Goal: Task Accomplishment & Management: Complete application form

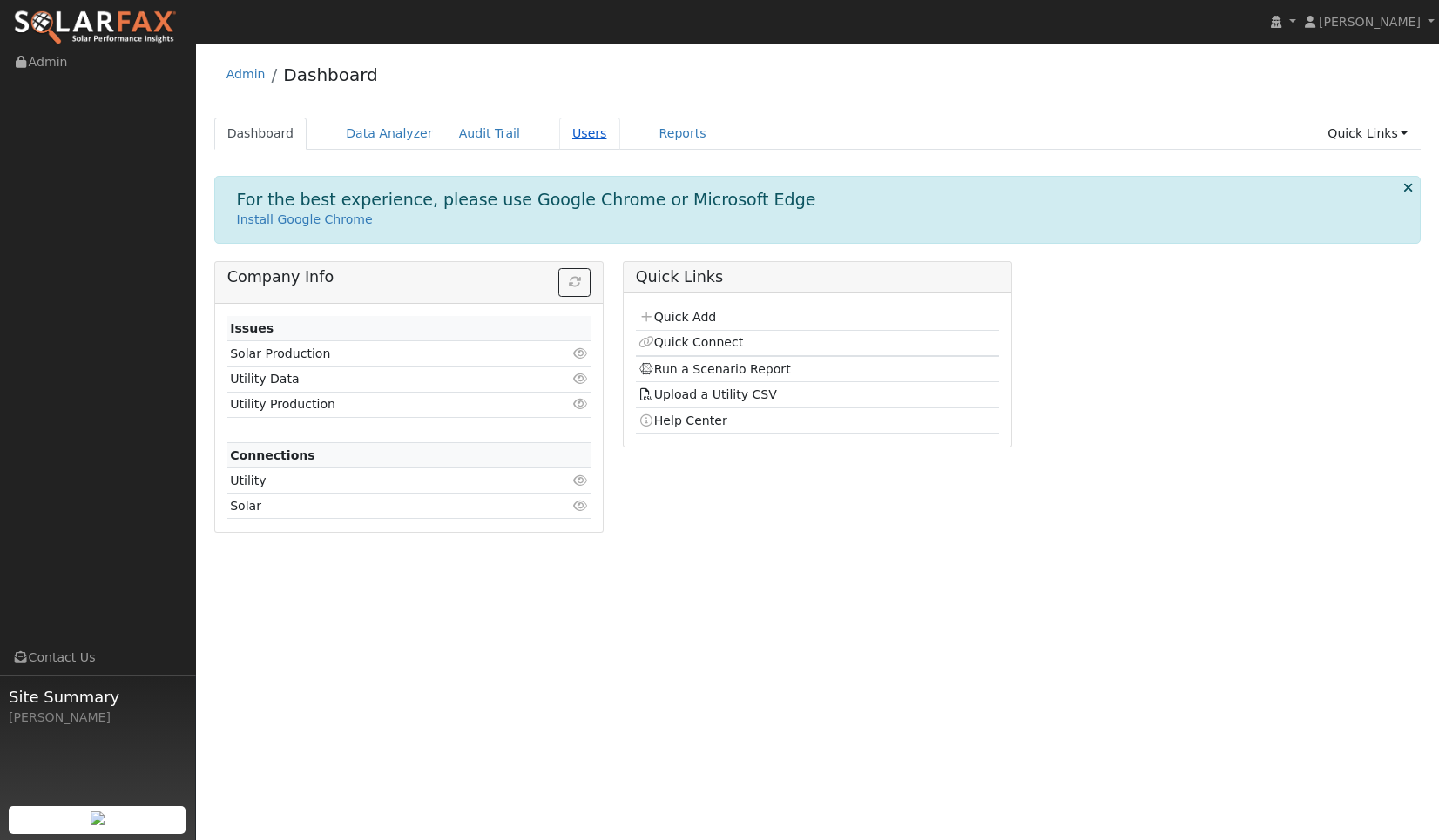
click at [561, 135] on link "Users" at bounding box center [590, 133] width 61 height 32
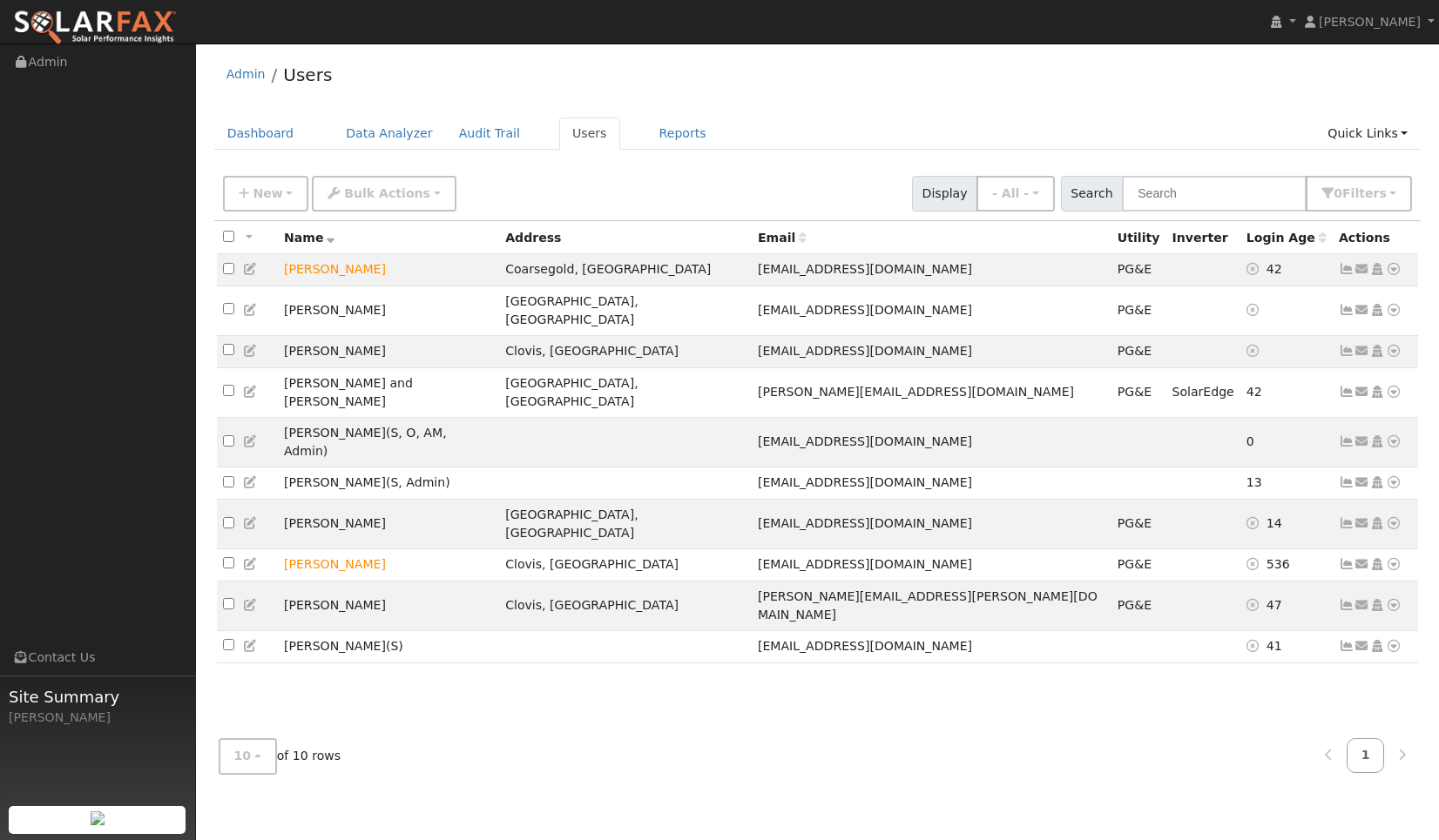
click at [586, 668] on div "All None All on page None on page Name Address Email Utility Inverter Login Age…" at bounding box center [818, 473] width 1207 height 504
click at [256, 191] on span "New" at bounding box center [268, 193] width 30 height 14
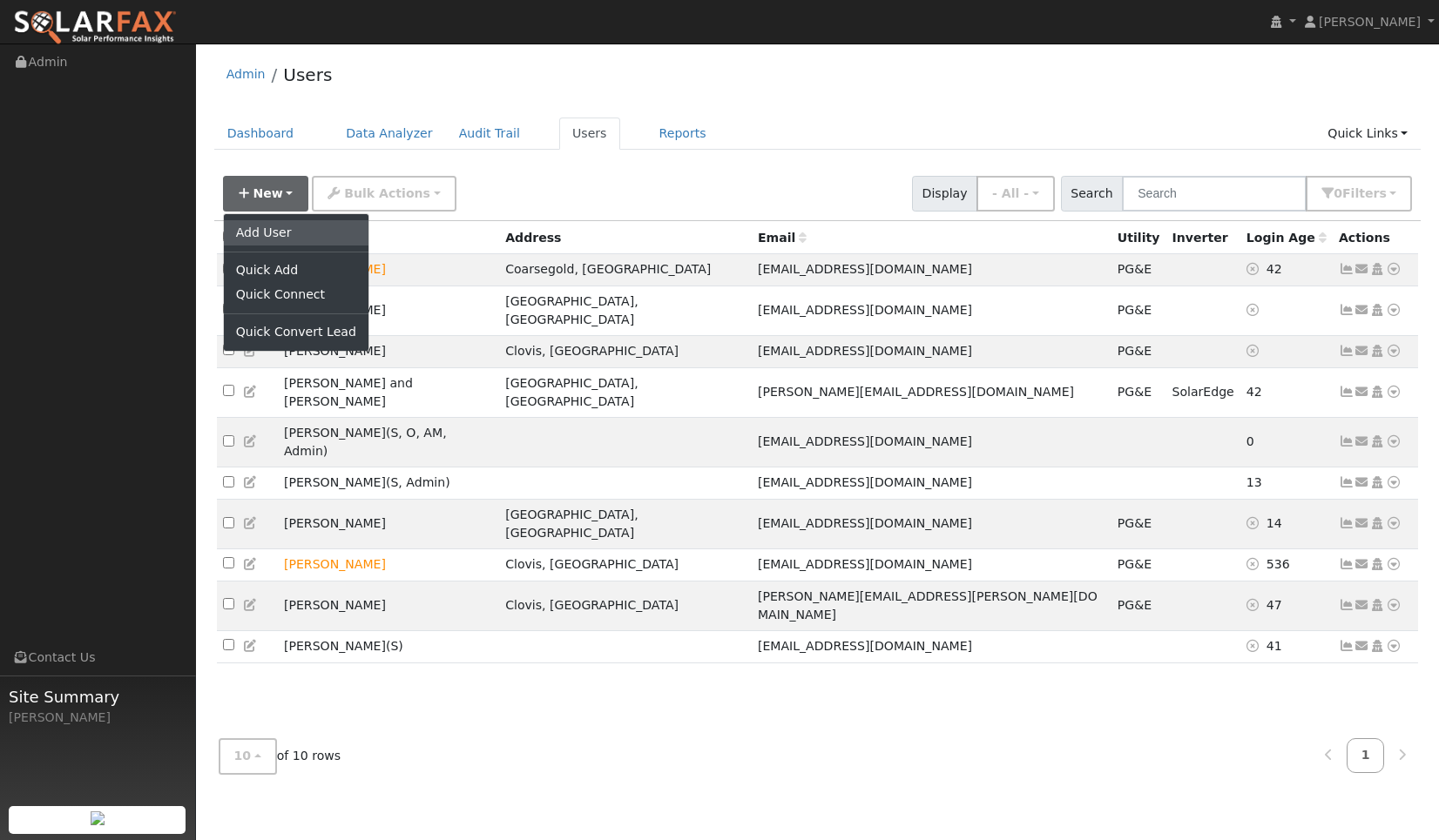
click at [260, 228] on link "Add User" at bounding box center [296, 233] width 144 height 24
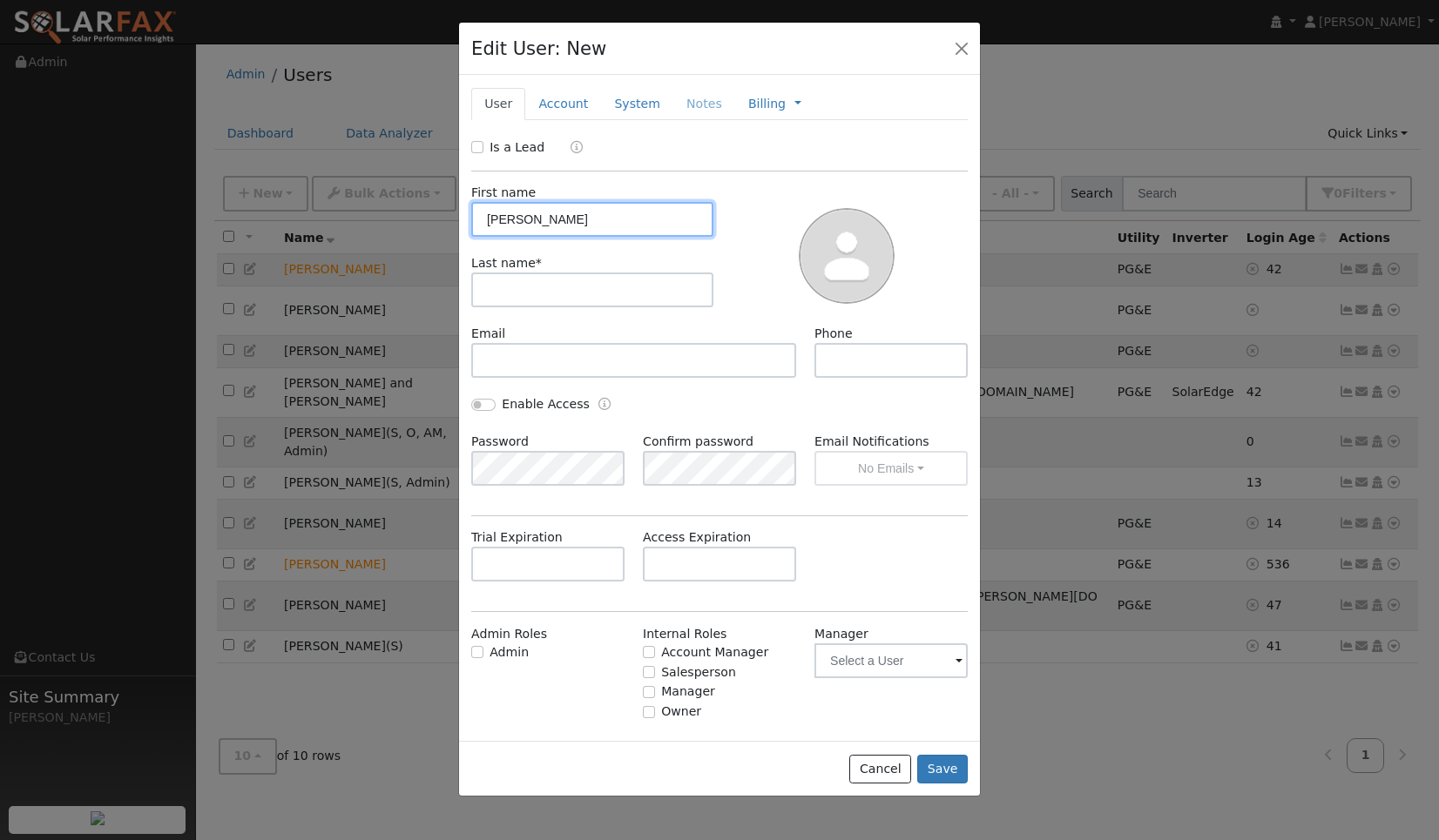
type input "[PERSON_NAME]"
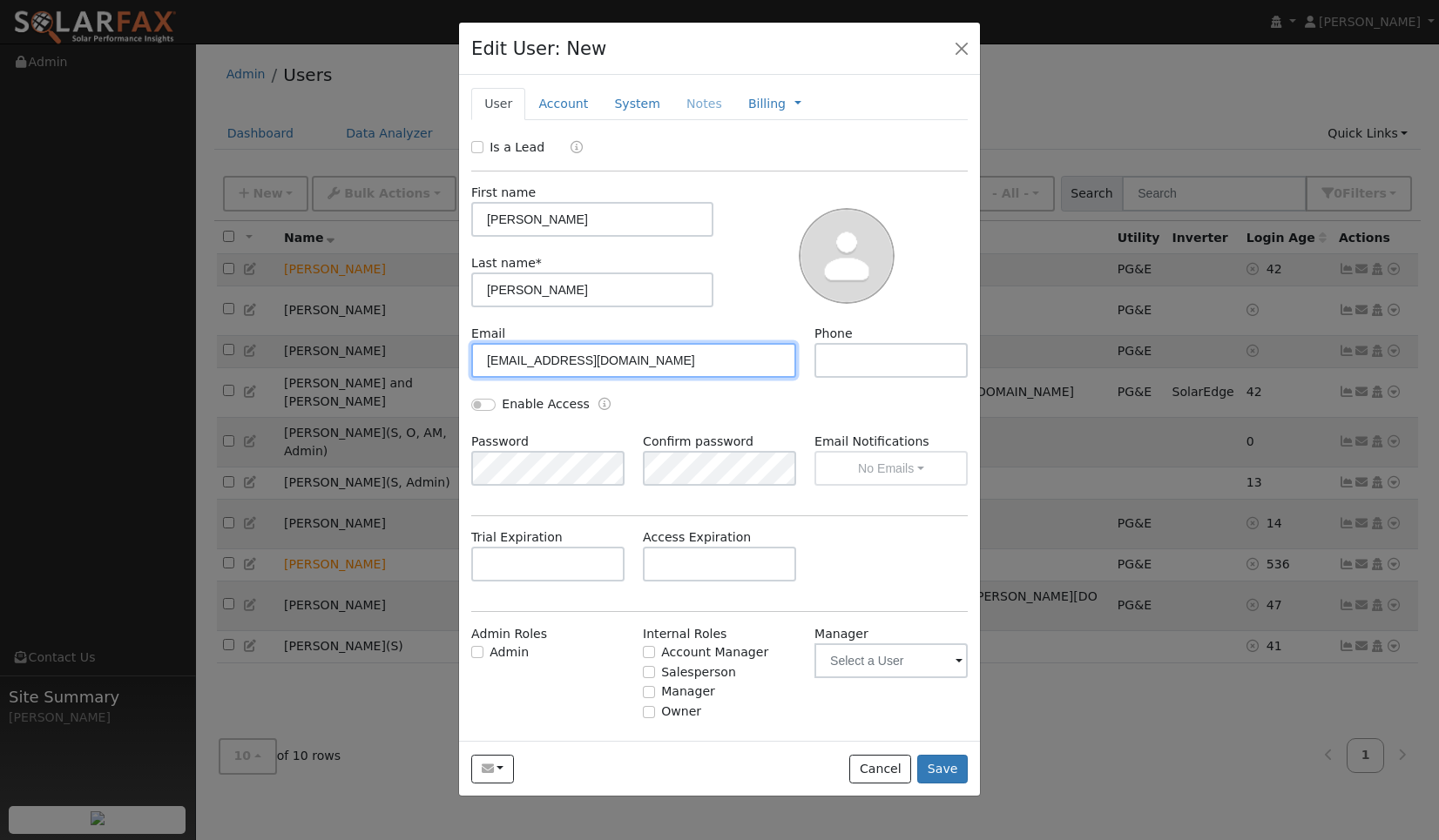
click at [515, 369] on input "[EMAIL_ADDRESS][DOMAIN_NAME]" at bounding box center [633, 360] width 325 height 35
type input "[EMAIL_ADDRESS][DOMAIN_NAME]"
click at [873, 336] on div "Phone" at bounding box center [890, 351] width 172 height 53
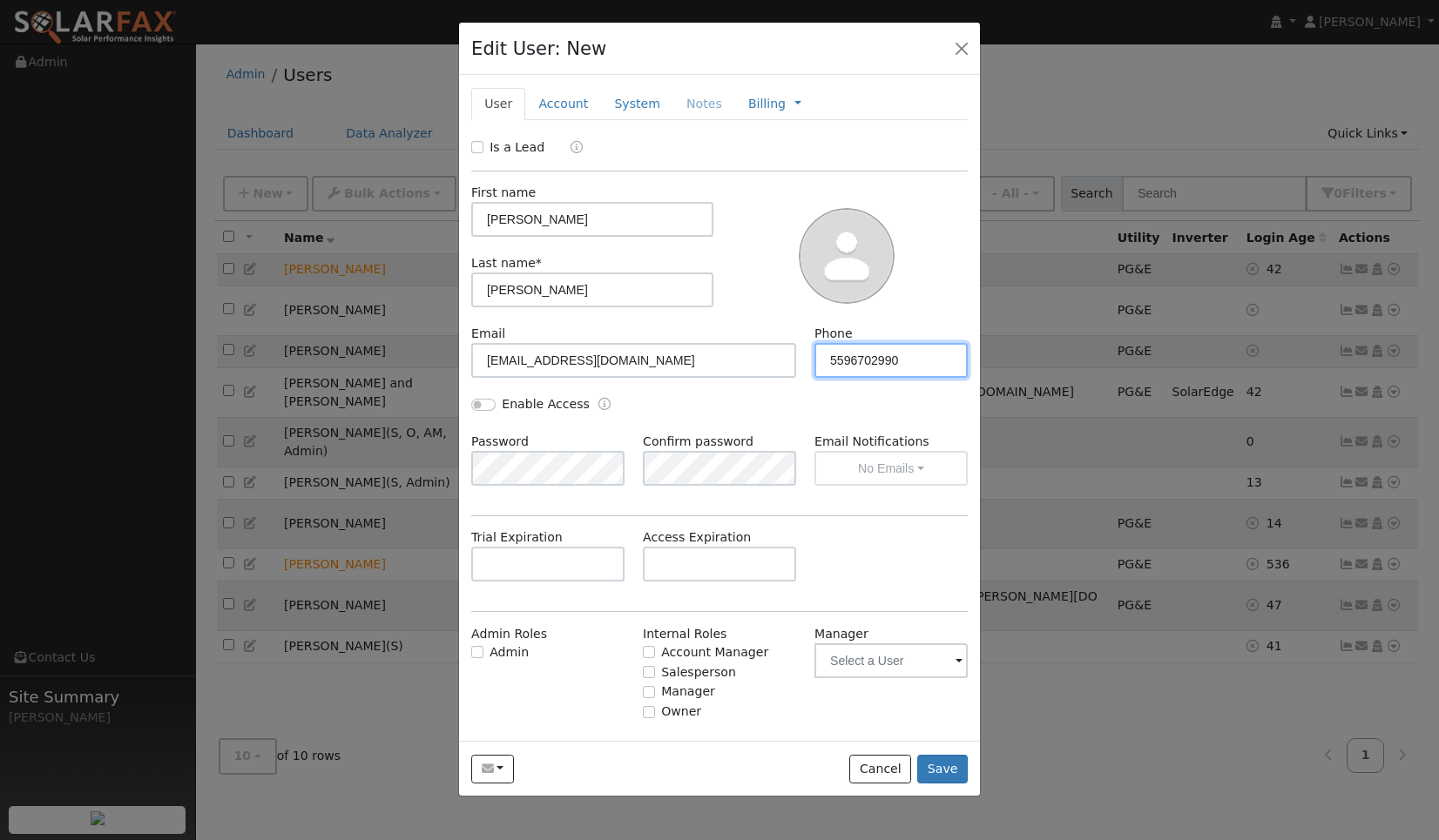
type input "5596702990"
click at [702, 385] on div "Email [EMAIL_ADDRESS][DOMAIN_NAME] Phone [PHONE_NUMBER]" at bounding box center [720, 360] width 515 height 71
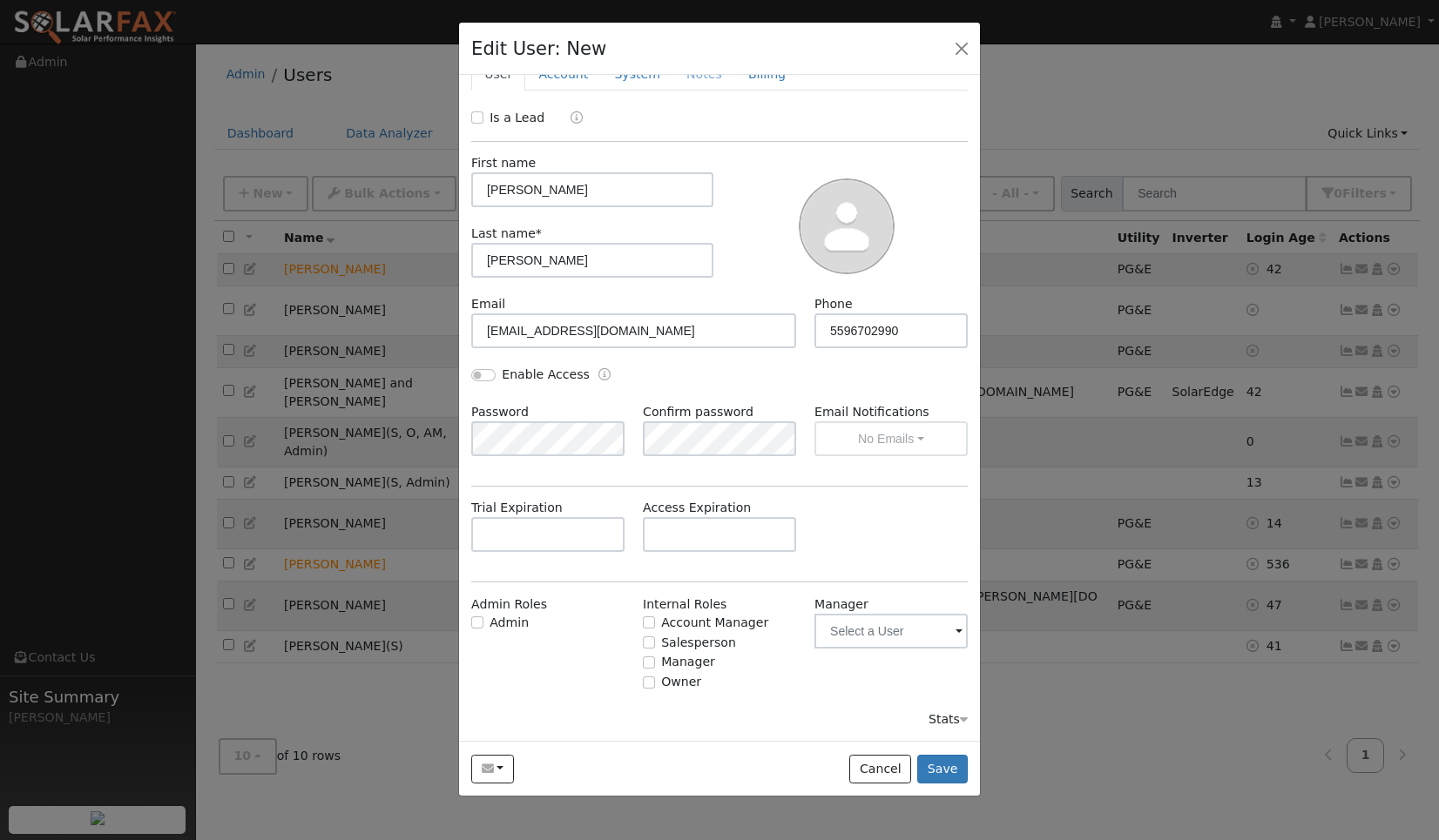
scroll to position [29, 0]
click at [857, 638] on input "text" at bounding box center [890, 632] width 153 height 35
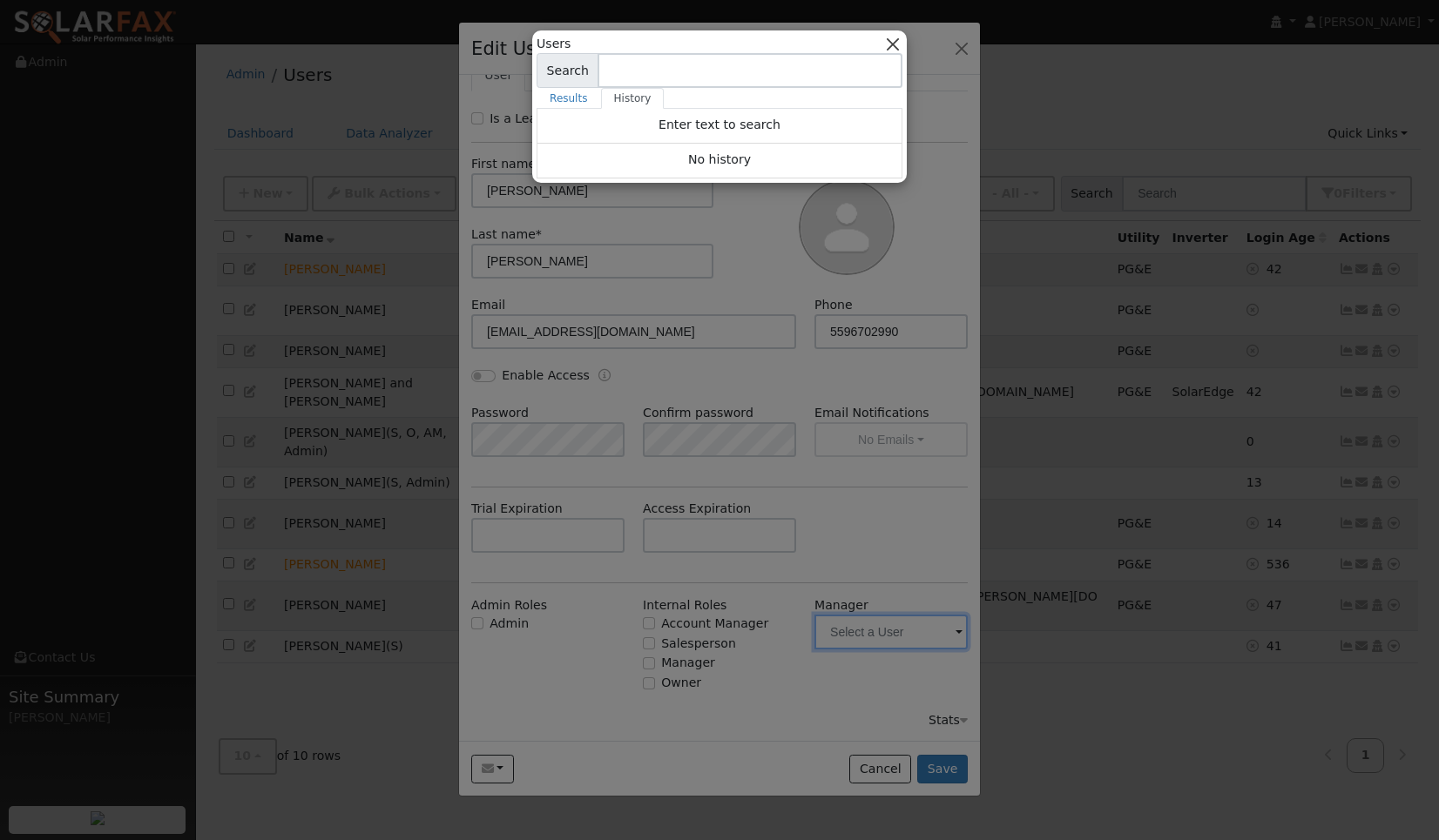
click at [899, 46] on button "button" at bounding box center [893, 44] width 18 height 18
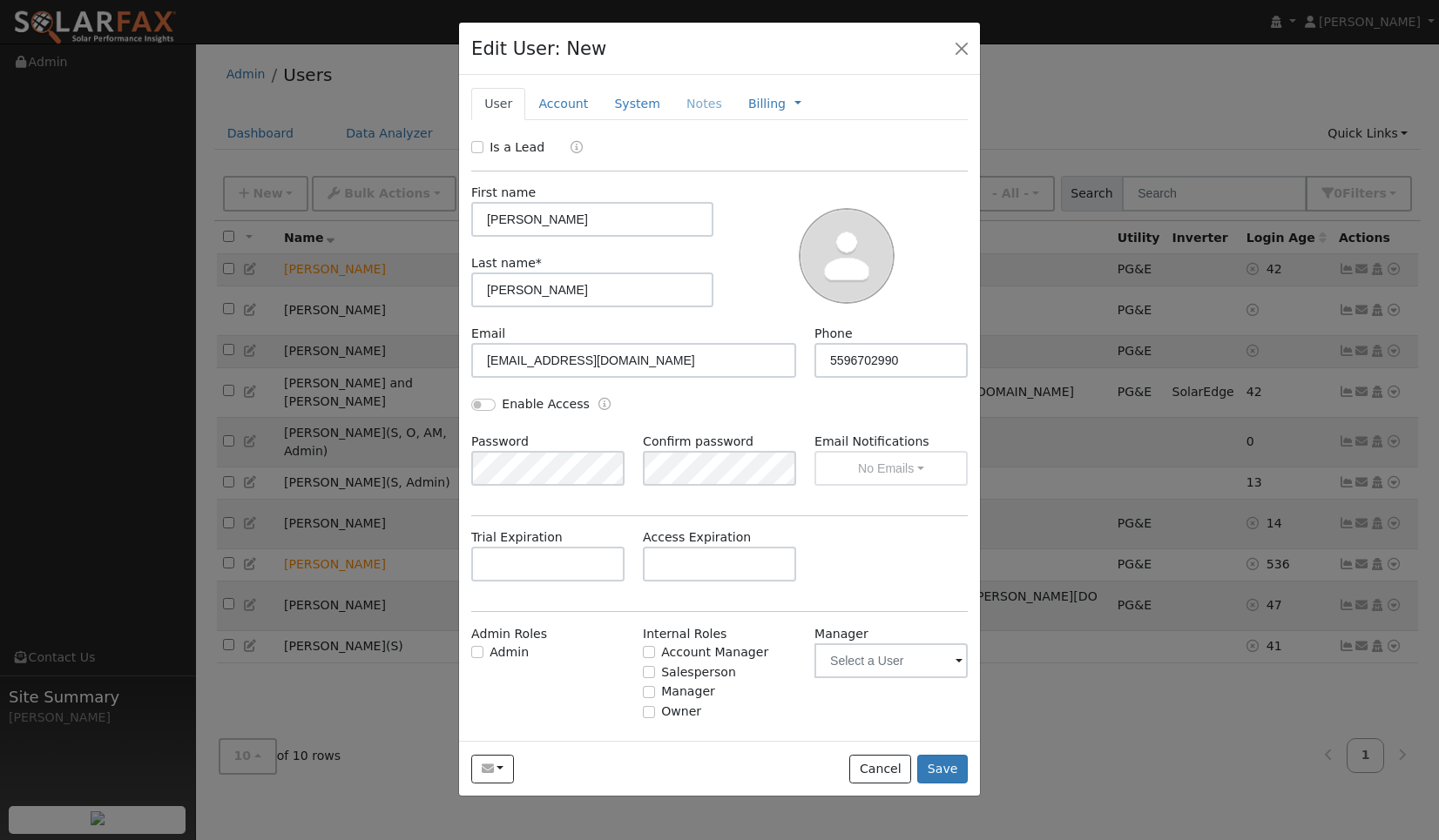
scroll to position [0, 0]
click at [470, 145] on div "Is a Lead" at bounding box center [720, 148] width 515 height 20
click at [479, 143] on input "Is a Lead" at bounding box center [477, 147] width 12 height 12
checkbox input "true"
click at [581, 143] on link "Qualified" at bounding box center [586, 147] width 66 height 14
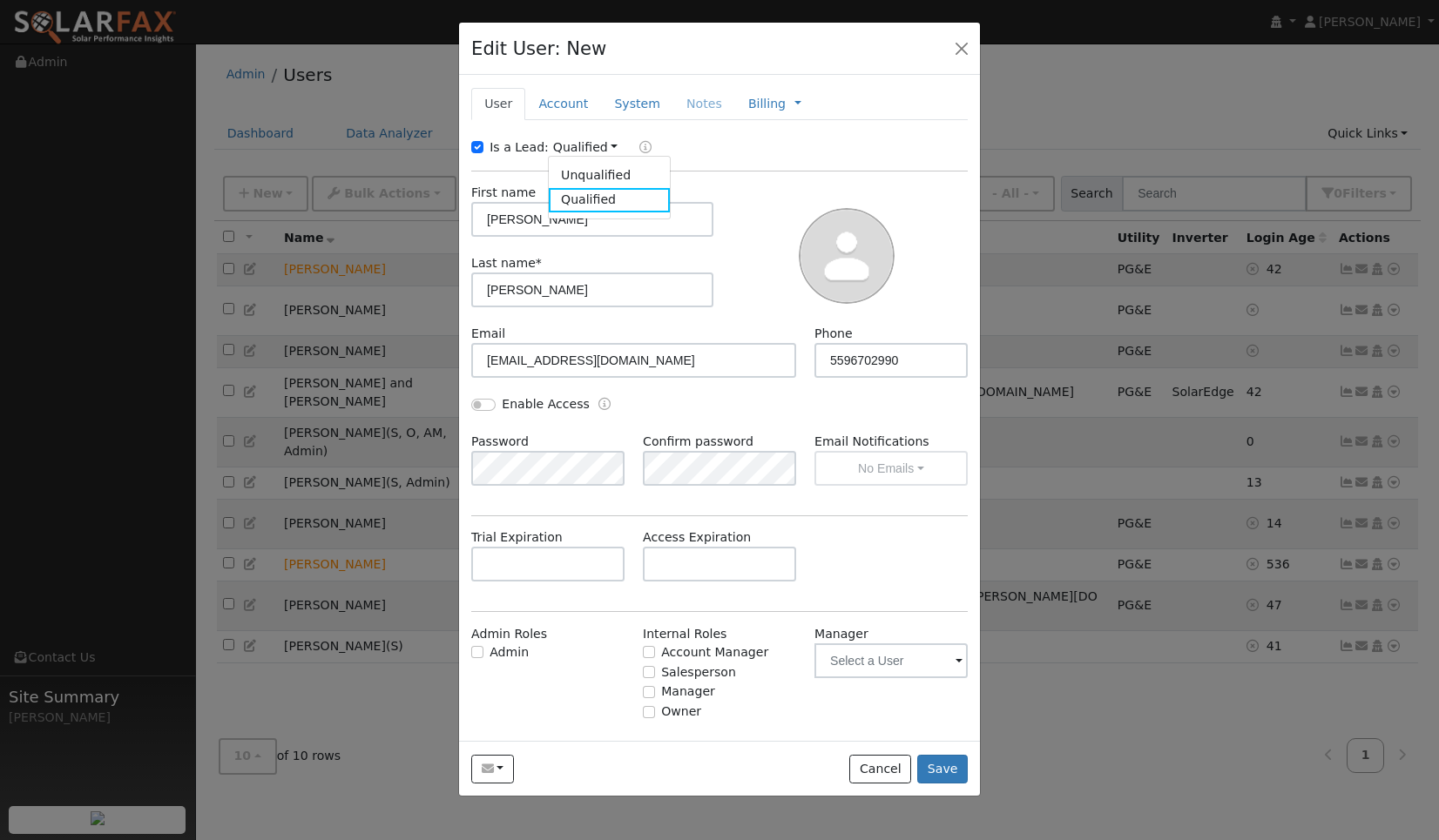
click at [778, 179] on div "First name [PERSON_NAME] name * [PERSON_NAME]" at bounding box center [719, 248] width 509 height 153
click at [939, 769] on button "Save" at bounding box center [943, 770] width 51 height 30
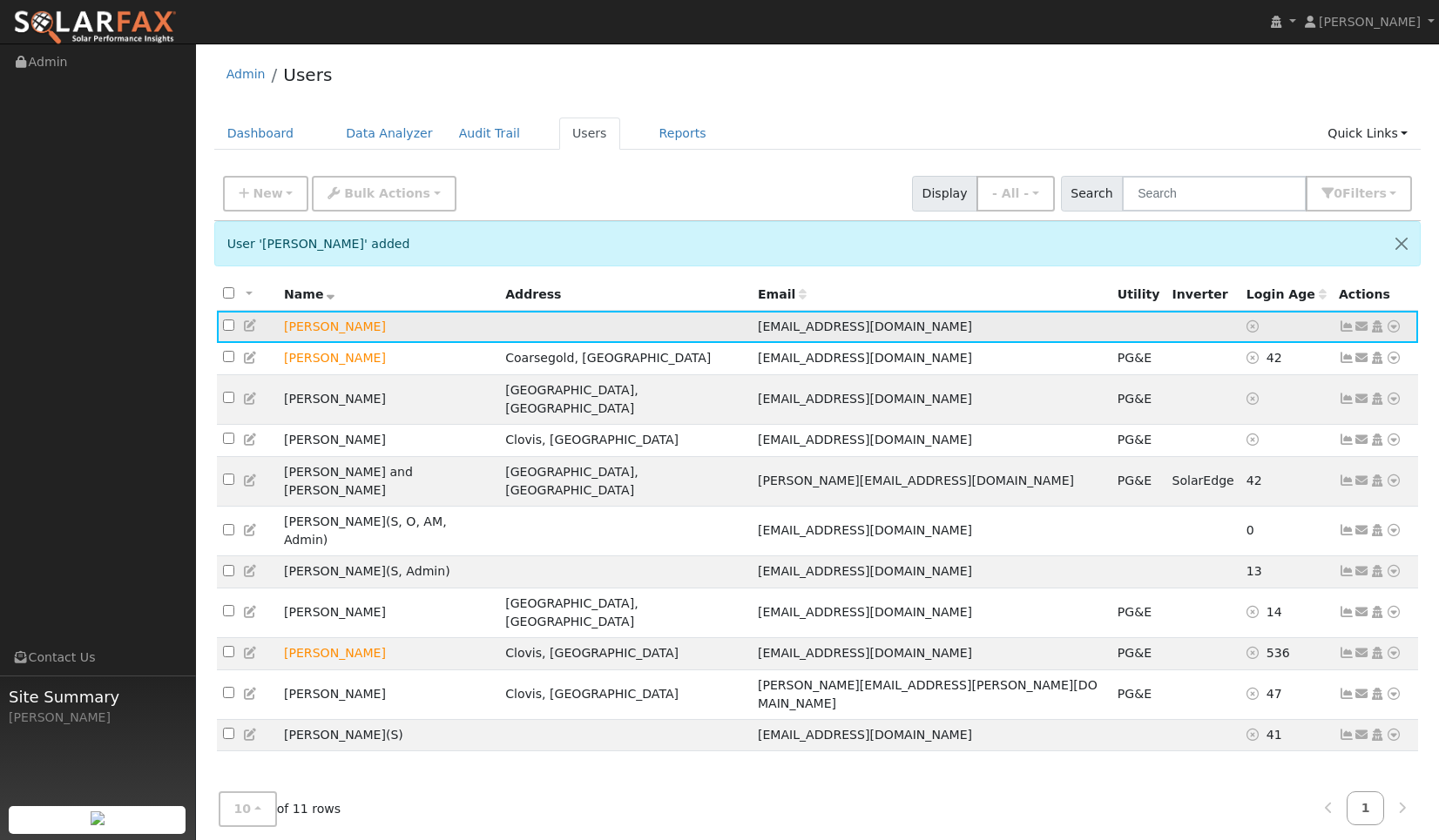
click at [1348, 327] on icon at bounding box center [1346, 326] width 16 height 12
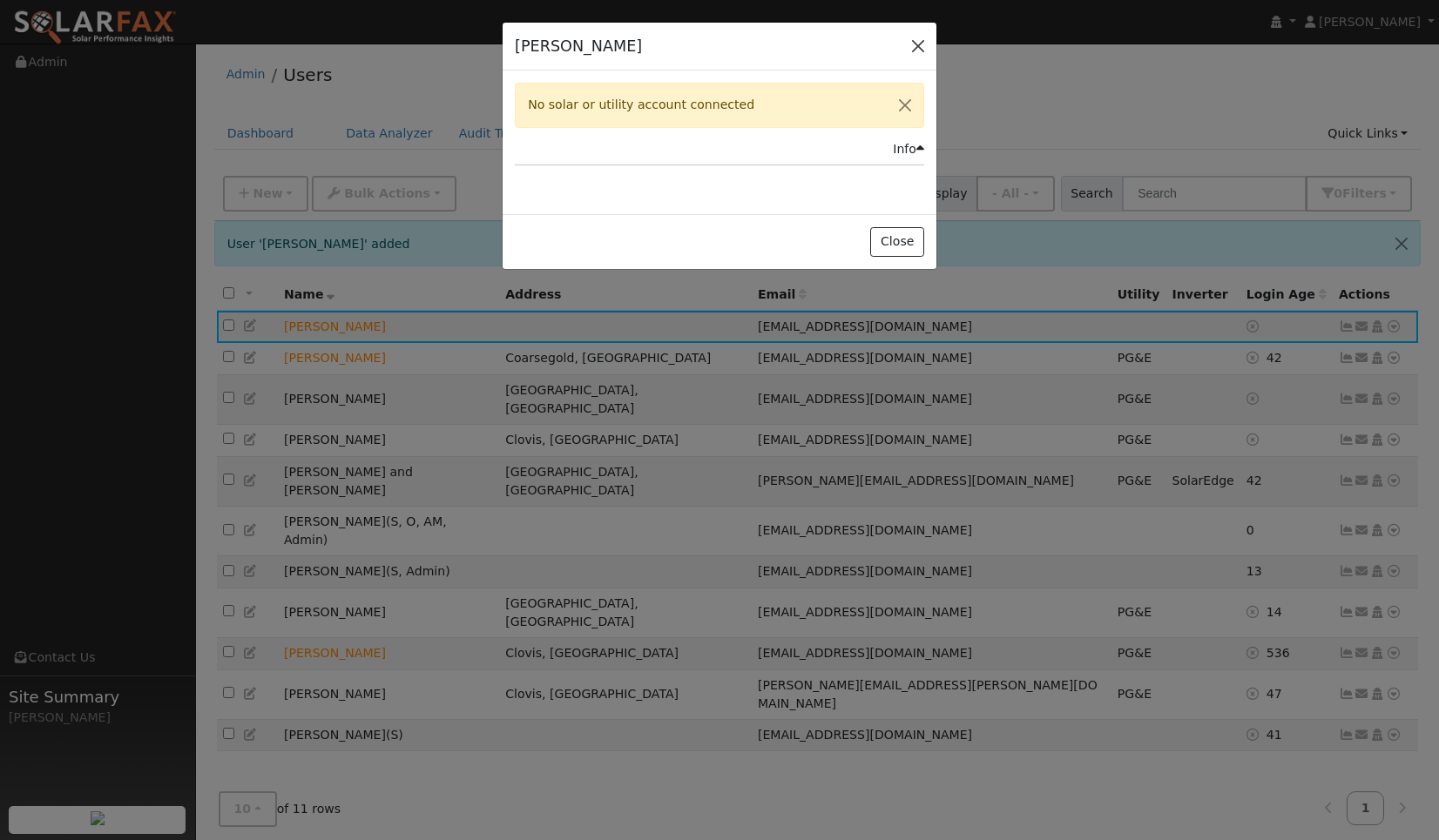
click at [914, 44] on button "button" at bounding box center [918, 46] width 25 height 24
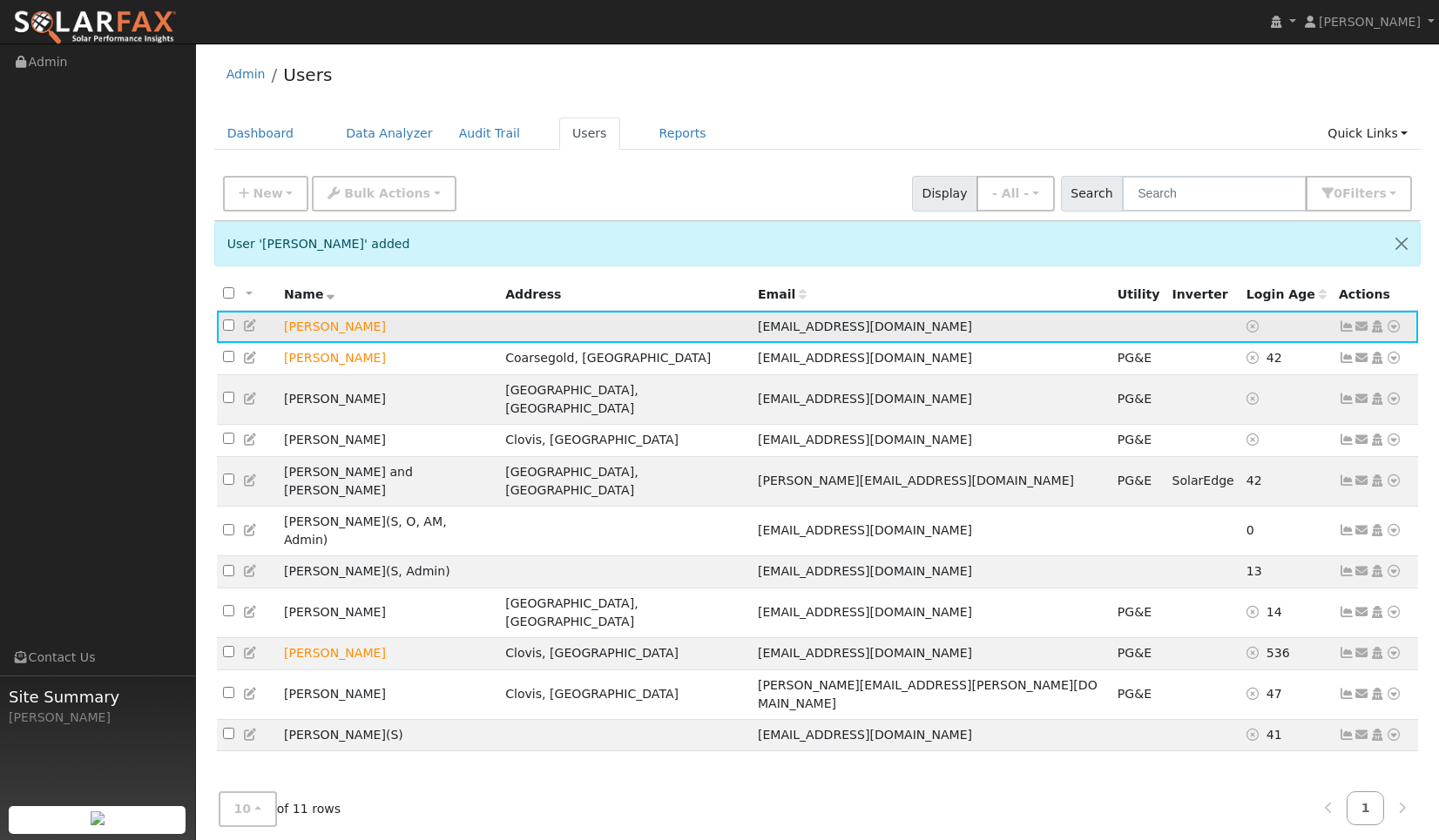
click at [1391, 331] on icon at bounding box center [1393, 326] width 16 height 12
click at [1231, 453] on link "Utility" at bounding box center [1212, 458] width 121 height 24
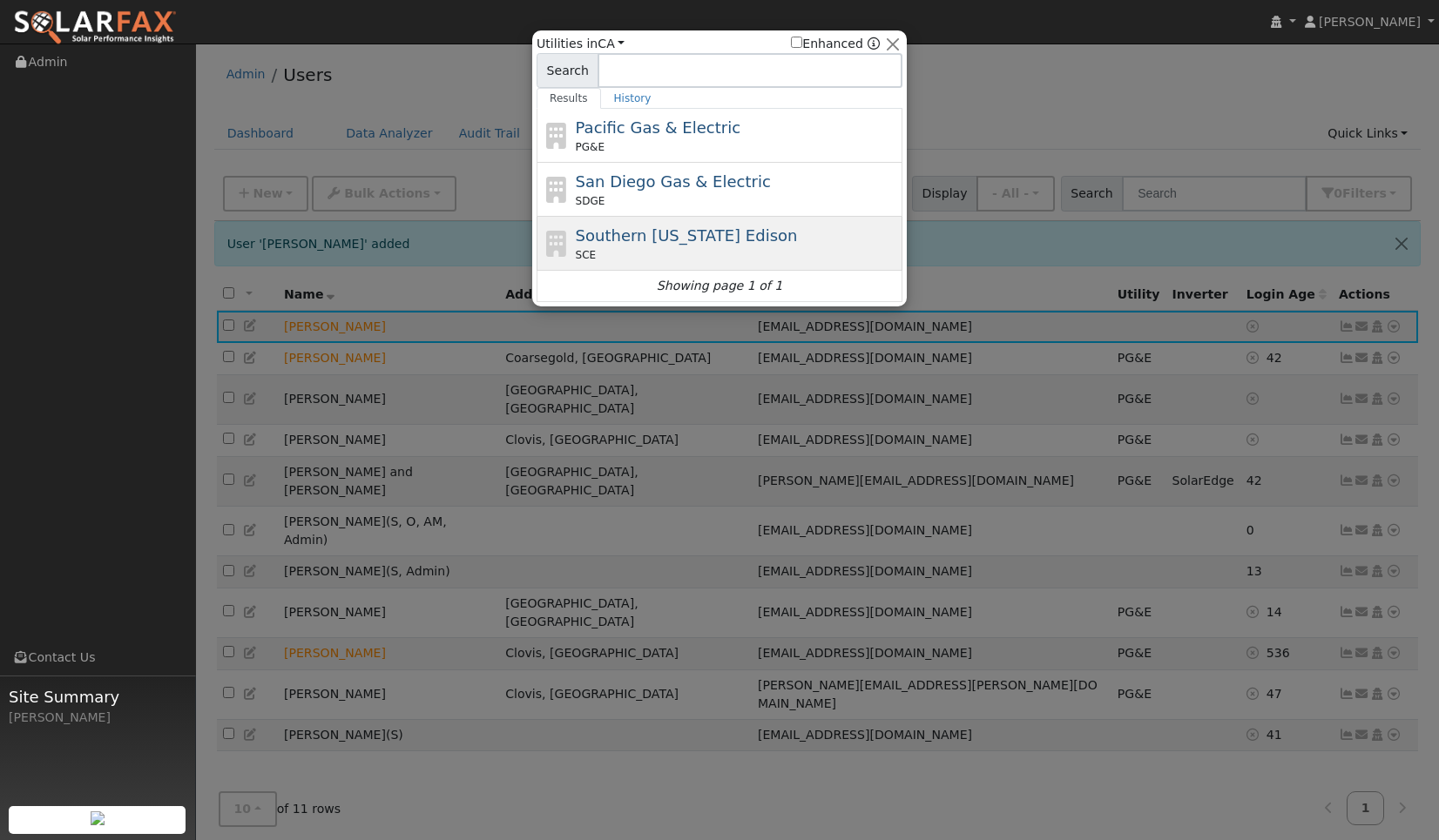
click at [696, 237] on span "Southern [US_STATE] Edison" at bounding box center [687, 235] width 222 height 18
